Goal: Task Accomplishment & Management: Manage account settings

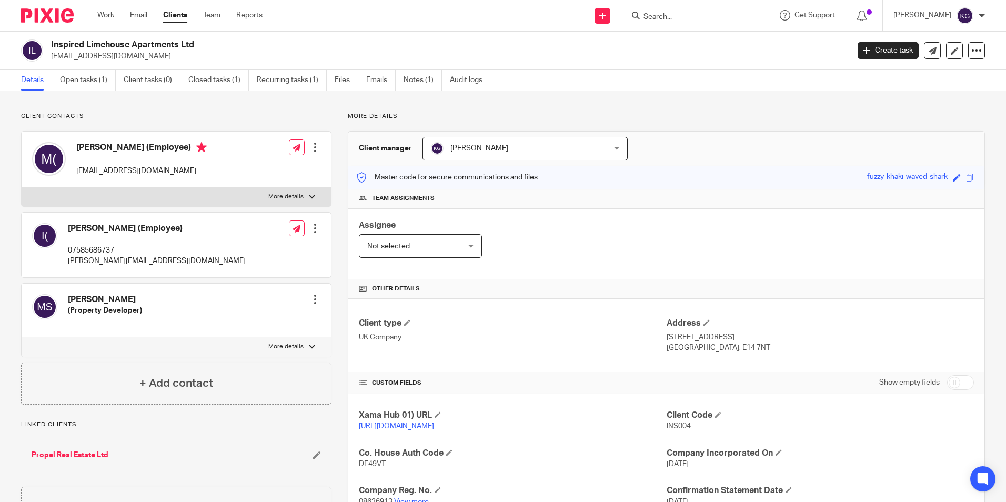
click at [678, 17] on input "Search" at bounding box center [690, 17] width 95 height 9
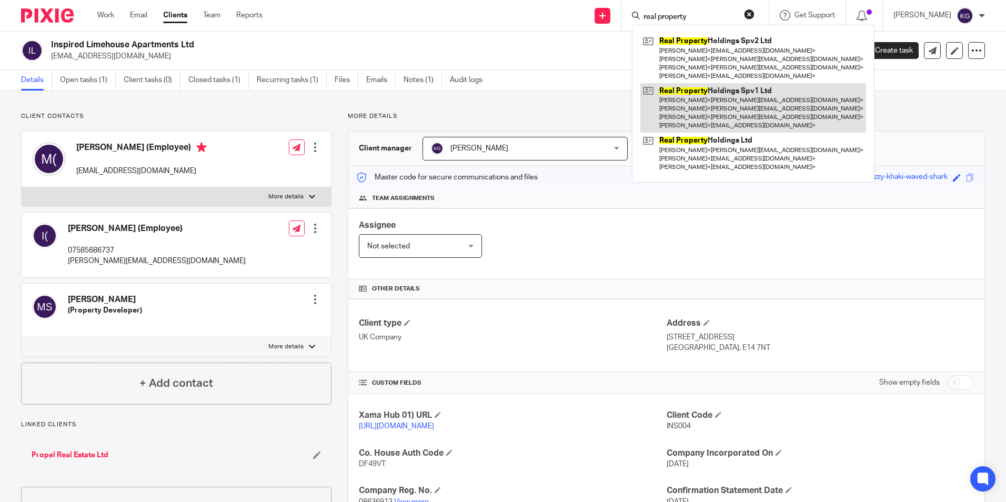
type input "real property"
click at [738, 118] on link at bounding box center [754, 108] width 226 height 50
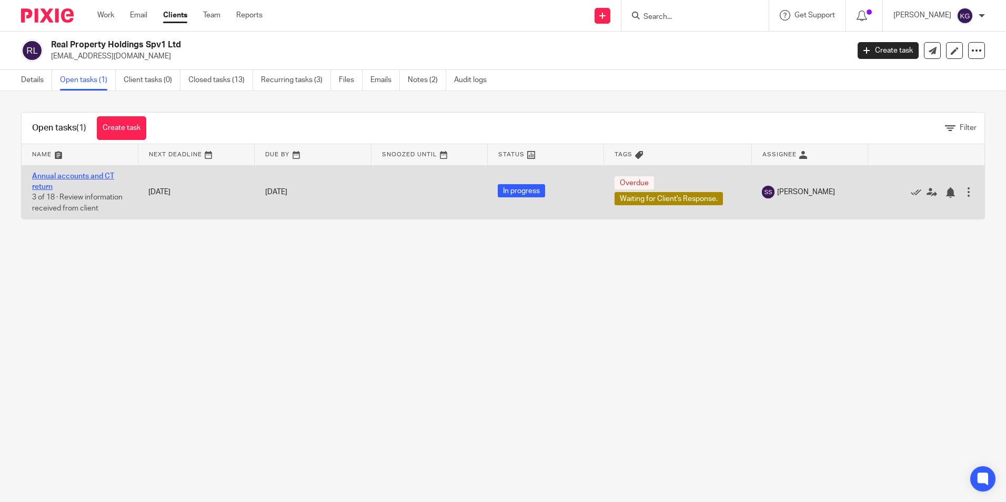
click at [83, 176] on link "Annual accounts and CT return" at bounding box center [73, 182] width 82 height 18
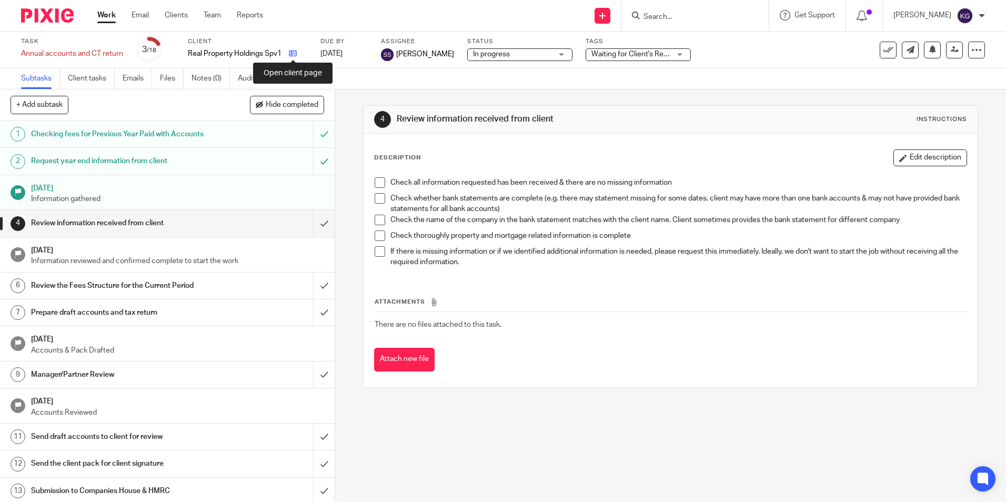
click at [295, 55] on icon at bounding box center [293, 53] width 8 height 8
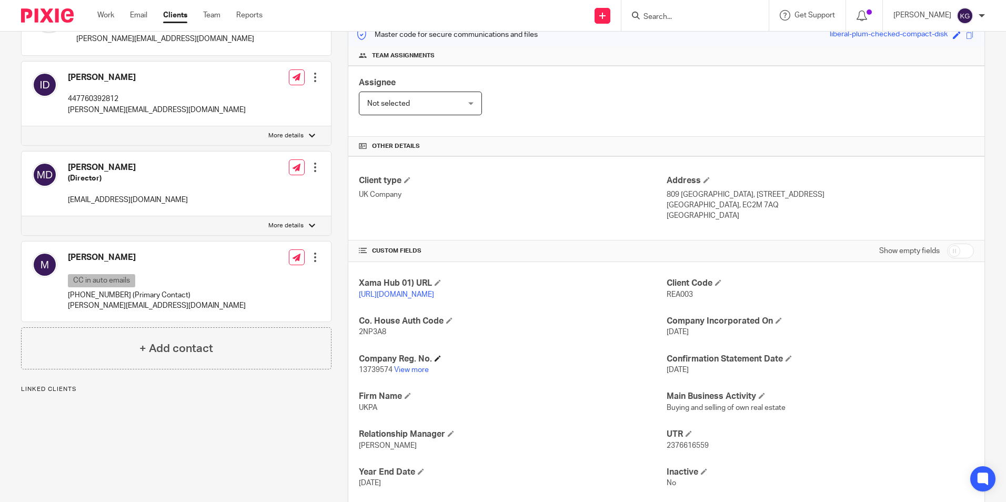
scroll to position [158, 0]
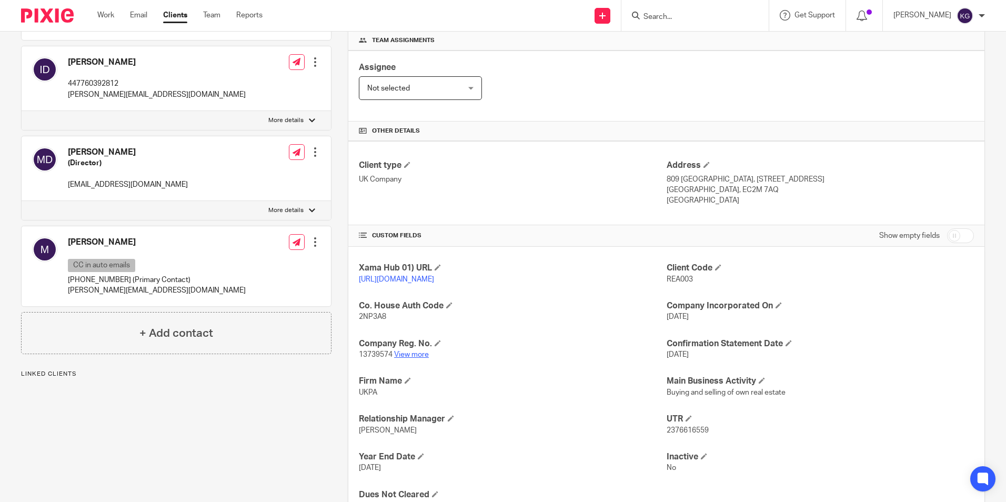
click at [422, 358] on link "View more" at bounding box center [411, 354] width 35 height 7
